Goal: Task Accomplishment & Management: Manage account settings

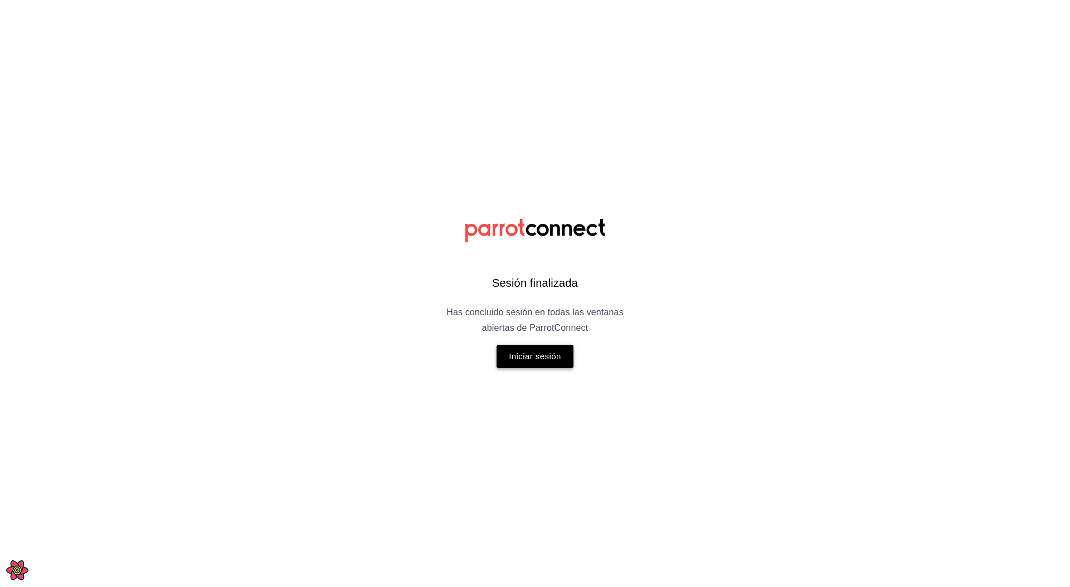
click at [523, 359] on button "Iniciar sesión" at bounding box center [535, 356] width 77 height 23
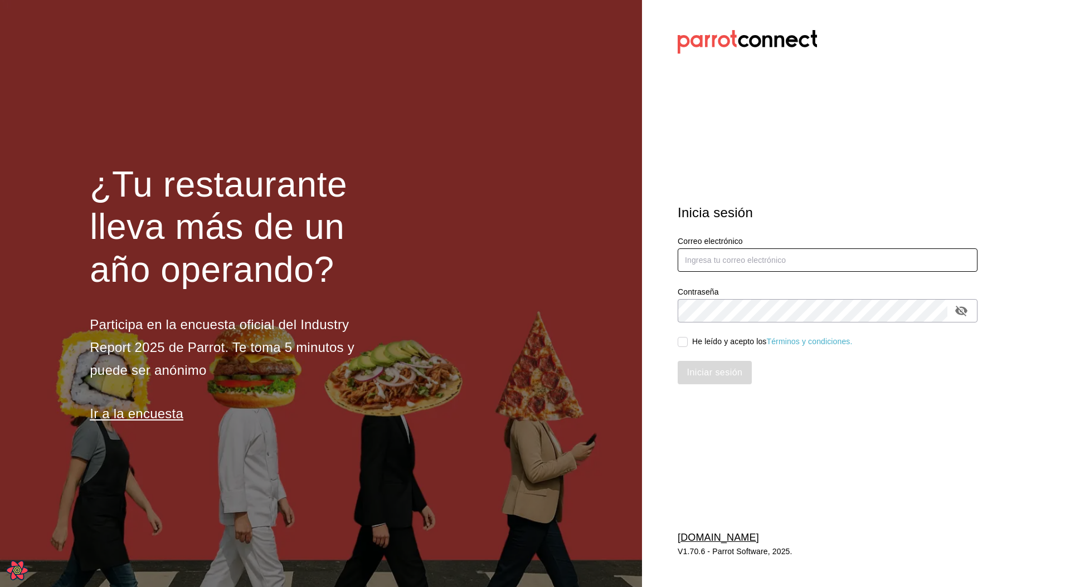
click at [717, 264] on input "text" at bounding box center [828, 260] width 300 height 23
click at [771, 179] on section "Datos incorrectos. Verifica que tu Correo o Contraseña [PERSON_NAME] escritos. …" at bounding box center [823, 293] width 362 height 587
click at [849, 421] on section "Datos incorrectos. Verifica que tu Correo o Contraseña [PERSON_NAME] escritos. …" at bounding box center [823, 293] width 362 height 587
click at [804, 98] on section "Datos incorrectos. Verifica que tu Correo o Contraseña [PERSON_NAME] escritos. …" at bounding box center [823, 293] width 362 height 587
click at [716, 113] on section "Datos incorrectos. Verifica que tu Correo o Contraseña [PERSON_NAME] escritos. …" at bounding box center [823, 293] width 362 height 587
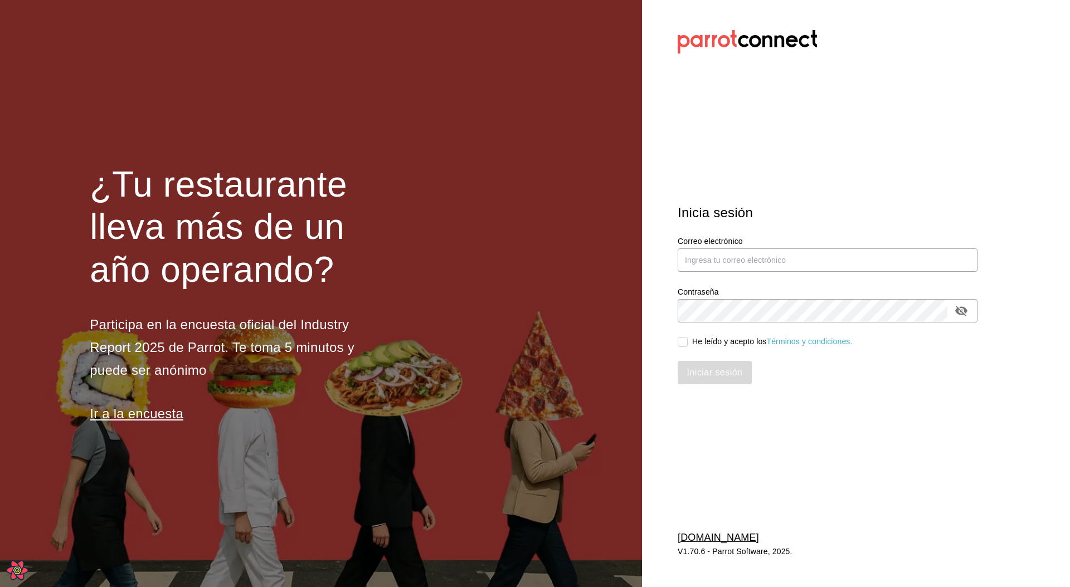
click at [671, 137] on section "Datos incorrectos. Verifica que tu Correo o Contraseña [PERSON_NAME] escritos. …" at bounding box center [823, 293] width 362 height 587
click at [835, 108] on section "Datos incorrectos. Verifica que tu Correo o Contraseña [PERSON_NAME] escritos. …" at bounding box center [823, 293] width 362 height 587
